Goal: Task Accomplishment & Management: Use online tool/utility

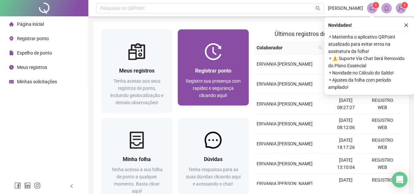
click at [204, 103] on div "Registrar ponto Registre sua presença com rapidez e segurança clicando aqui!" at bounding box center [213, 82] width 71 height 45
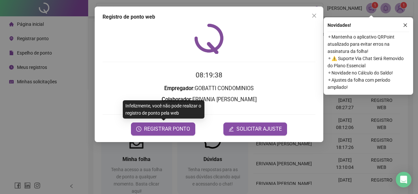
drag, startPoint x: 164, startPoint y: 130, endPoint x: 171, endPoint y: 118, distance: 13.6
click at [170, 120] on form "08:19:38 Empregador : GOBATTI CONDOMINIOS Colaborador : ERIVANIA [PERSON_NAME] …" at bounding box center [209, 102] width 213 height 65
click at [170, 127] on span "REGISTRAR PONTO" at bounding box center [167, 129] width 46 height 8
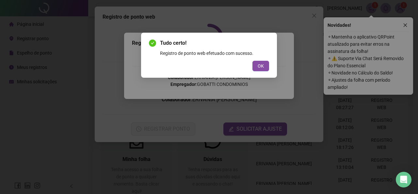
drag, startPoint x: 262, startPoint y: 63, endPoint x: 264, endPoint y: 47, distance: 16.2
click at [262, 62] on span "OK" at bounding box center [261, 65] width 6 height 7
